Goal: Navigation & Orientation: Find specific page/section

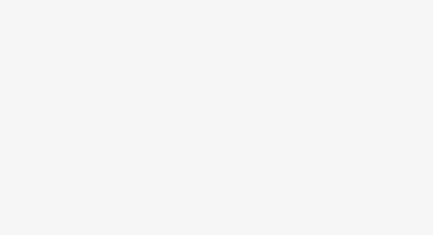
click at [87, 16] on body at bounding box center [216, 117] width 433 height 235
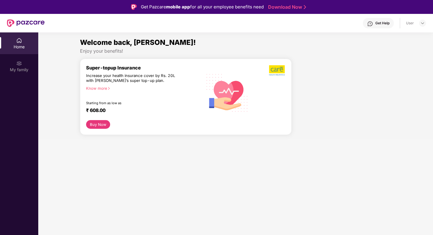
scroll to position [32, 0]
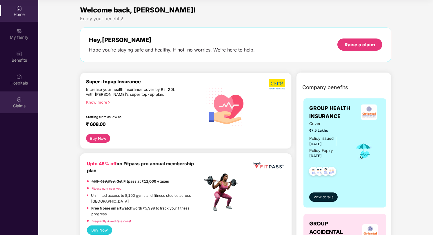
click at [20, 102] on img at bounding box center [19, 100] width 6 height 6
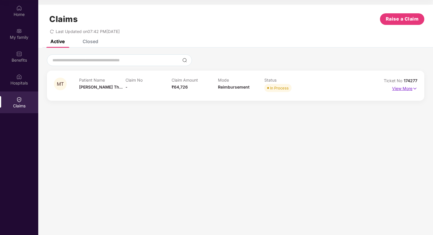
click at [400, 89] on p "View More" at bounding box center [404, 88] width 25 height 8
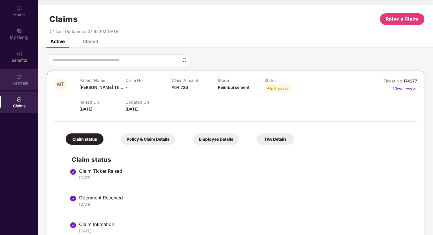
click at [23, 84] on div "Hospitals" at bounding box center [19, 83] width 38 height 6
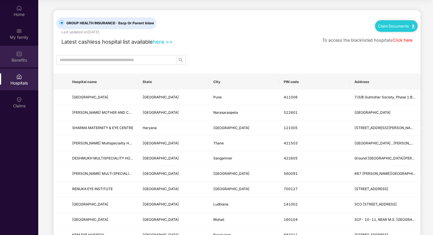
click at [16, 59] on div "Benefits" at bounding box center [19, 60] width 38 height 6
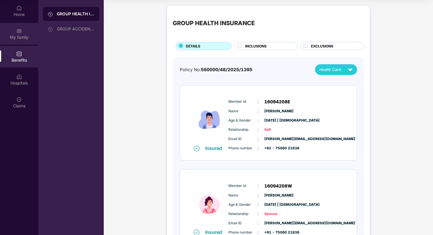
click at [18, 30] on img at bounding box center [19, 31] width 6 height 6
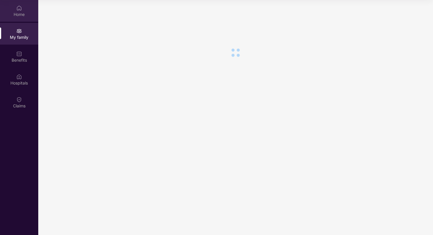
click at [19, 21] on div "Home" at bounding box center [19, 11] width 38 height 22
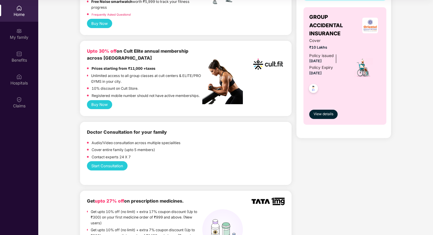
scroll to position [207, 0]
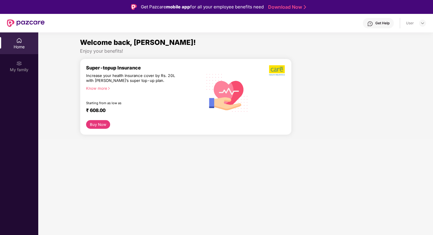
scroll to position [32, 0]
